Goal: Complete application form

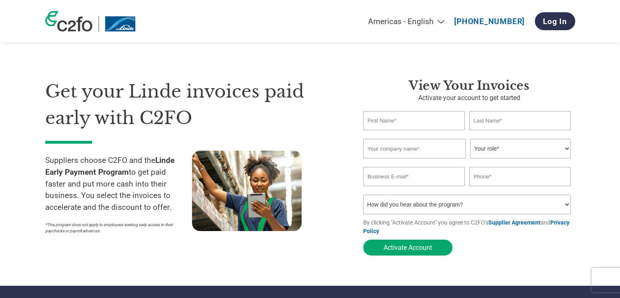
click at [299, 25] on div "Americas - English Américas - Español [GEOGRAPHIC_DATA] - Português [GEOGRAPHIC…" at bounding box center [310, 21] width 542 height 42
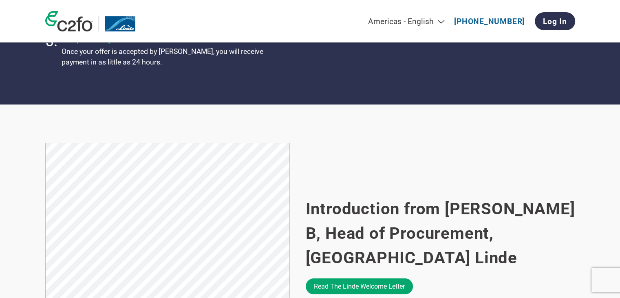
scroll to position [530, 0]
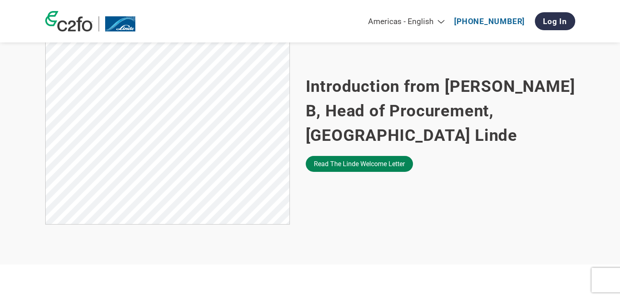
click at [335, 156] on link "Read the Linde welcome letter" at bounding box center [359, 164] width 107 height 16
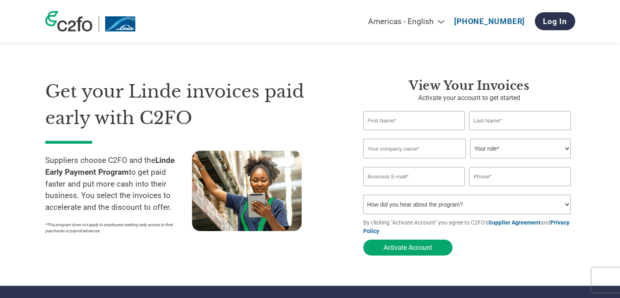
click at [414, 118] on input "text" at bounding box center [414, 120] width 102 height 19
click at [584, 173] on section "Get your Linde invoices paid early with C2FO Suppliers choose C2FO and the Lind…" at bounding box center [310, 159] width 620 height 253
click at [588, 141] on section "Get your Linde invoices paid early with C2FO Suppliers choose C2FO and the Lind…" at bounding box center [310, 159] width 620 height 253
click at [533, 212] on select "How did you hear about the program? Received a letter Email Social Media Online…" at bounding box center [467, 205] width 208 height 20
click at [584, 191] on section "Get your Linde invoices paid early with C2FO Suppliers choose C2FO and the Lind…" at bounding box center [310, 159] width 620 height 253
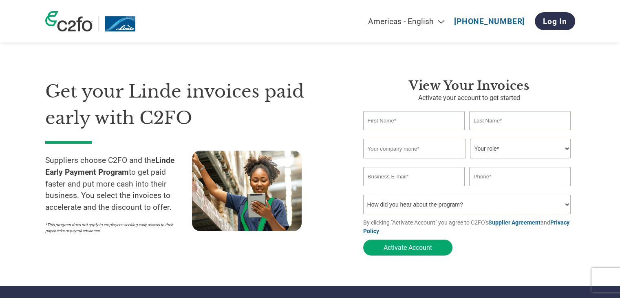
click at [508, 201] on select "How did you hear about the program? Received a letter Email Social Media Online…" at bounding box center [467, 205] width 208 height 20
click at [339, 226] on div "Get your Linde invoices paid early with C2FO Suppliers choose C2FO and the Lind…" at bounding box center [198, 168] width 306 height 181
